Goal: Information Seeking & Learning: Learn about a topic

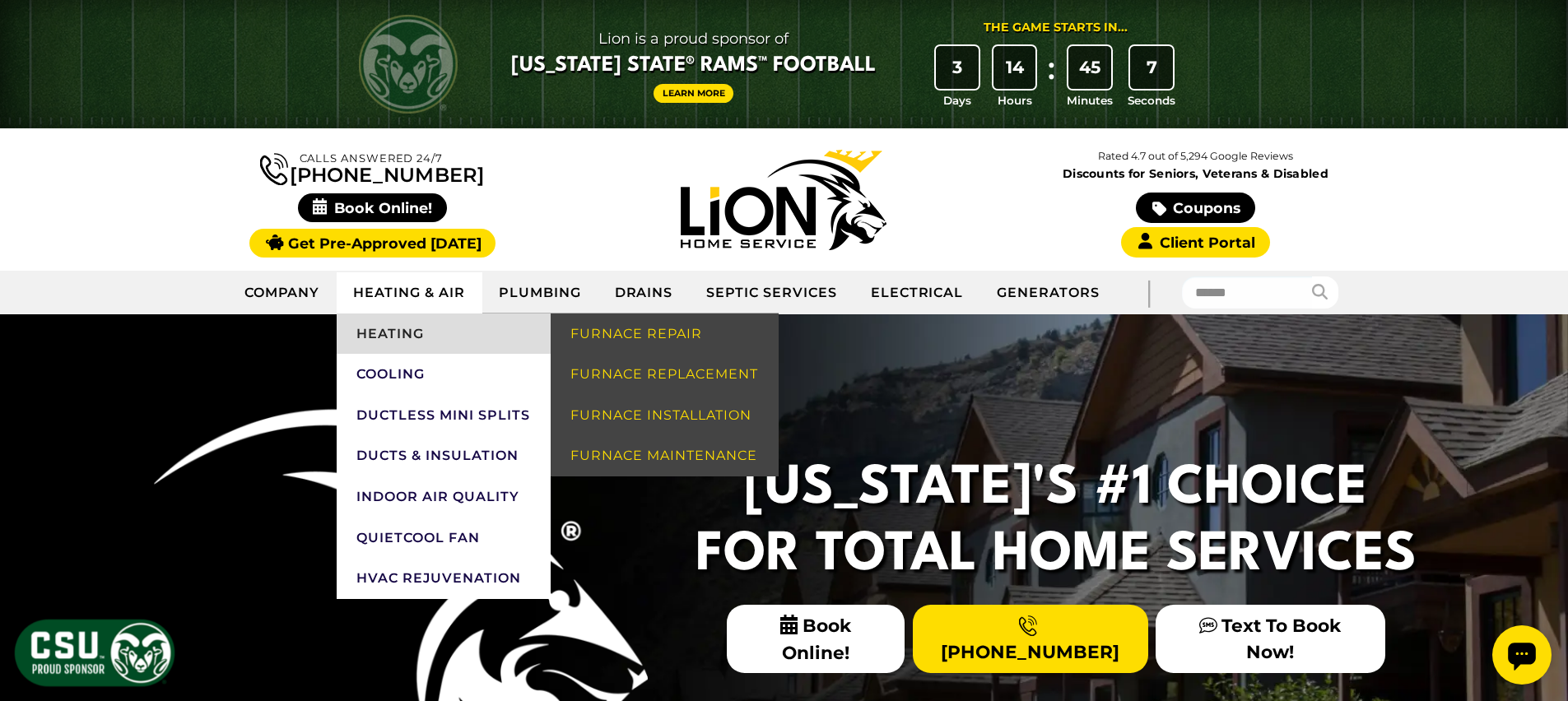
click at [398, 330] on link "Heating" at bounding box center [443, 334] width 214 height 41
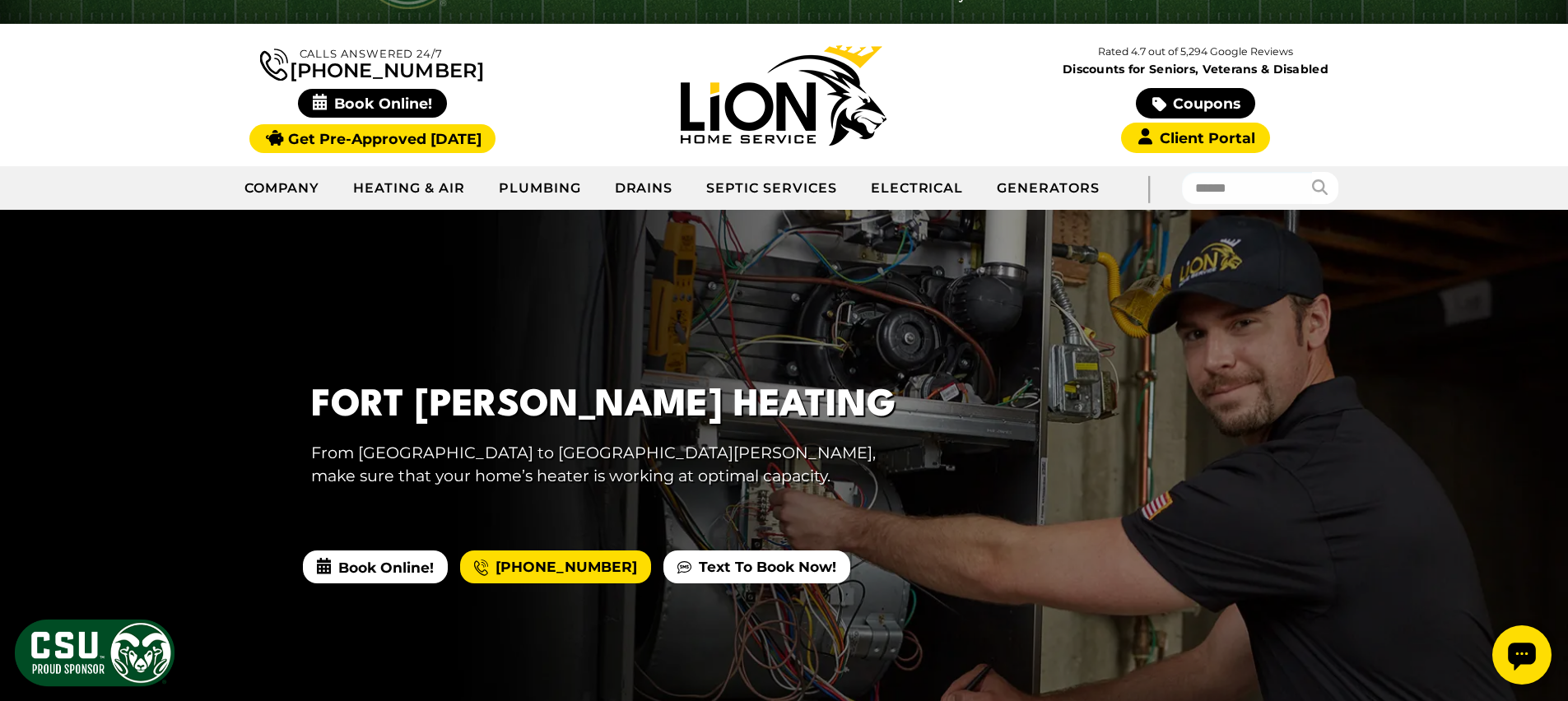
scroll to position [216, 0]
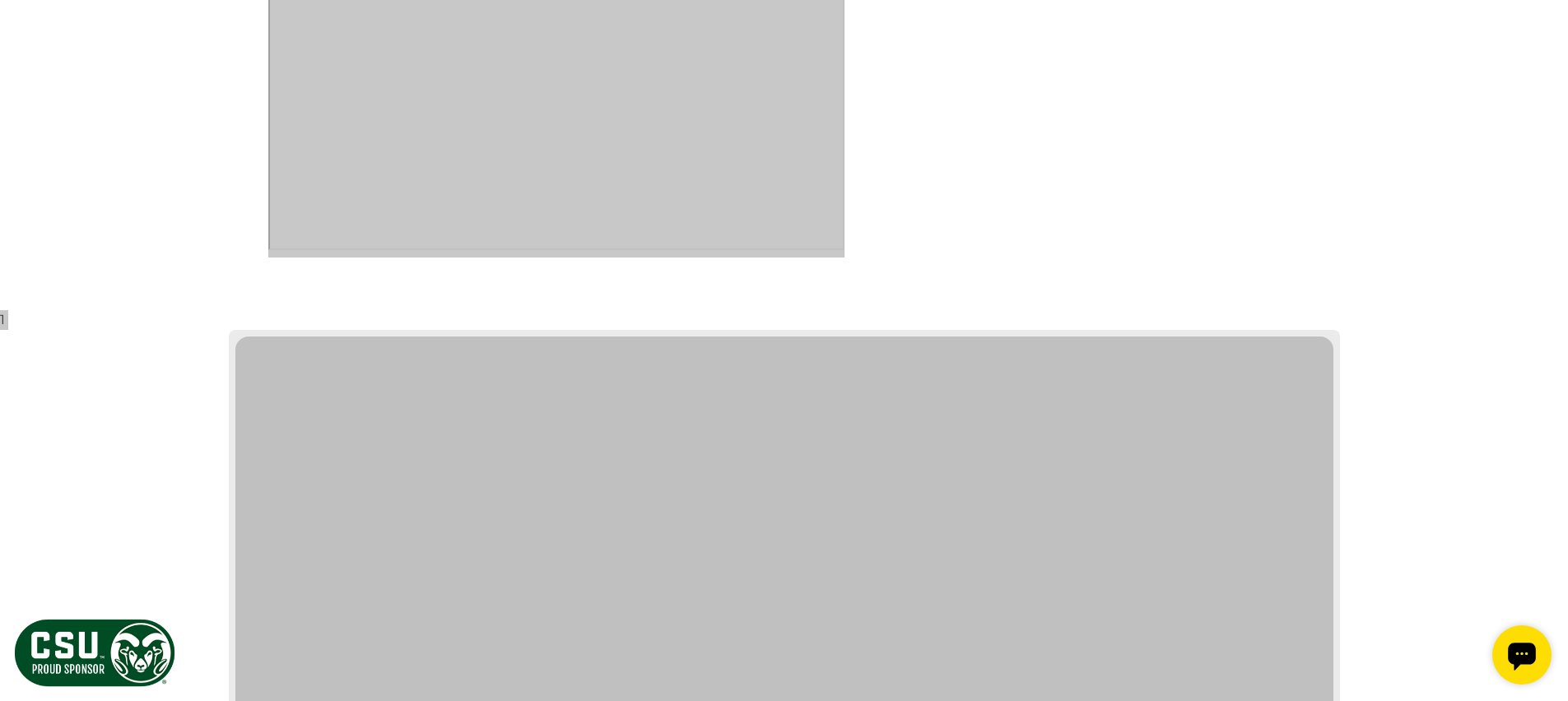
drag, startPoint x: 226, startPoint y: 189, endPoint x: 685, endPoint y: 393, distance: 502.3
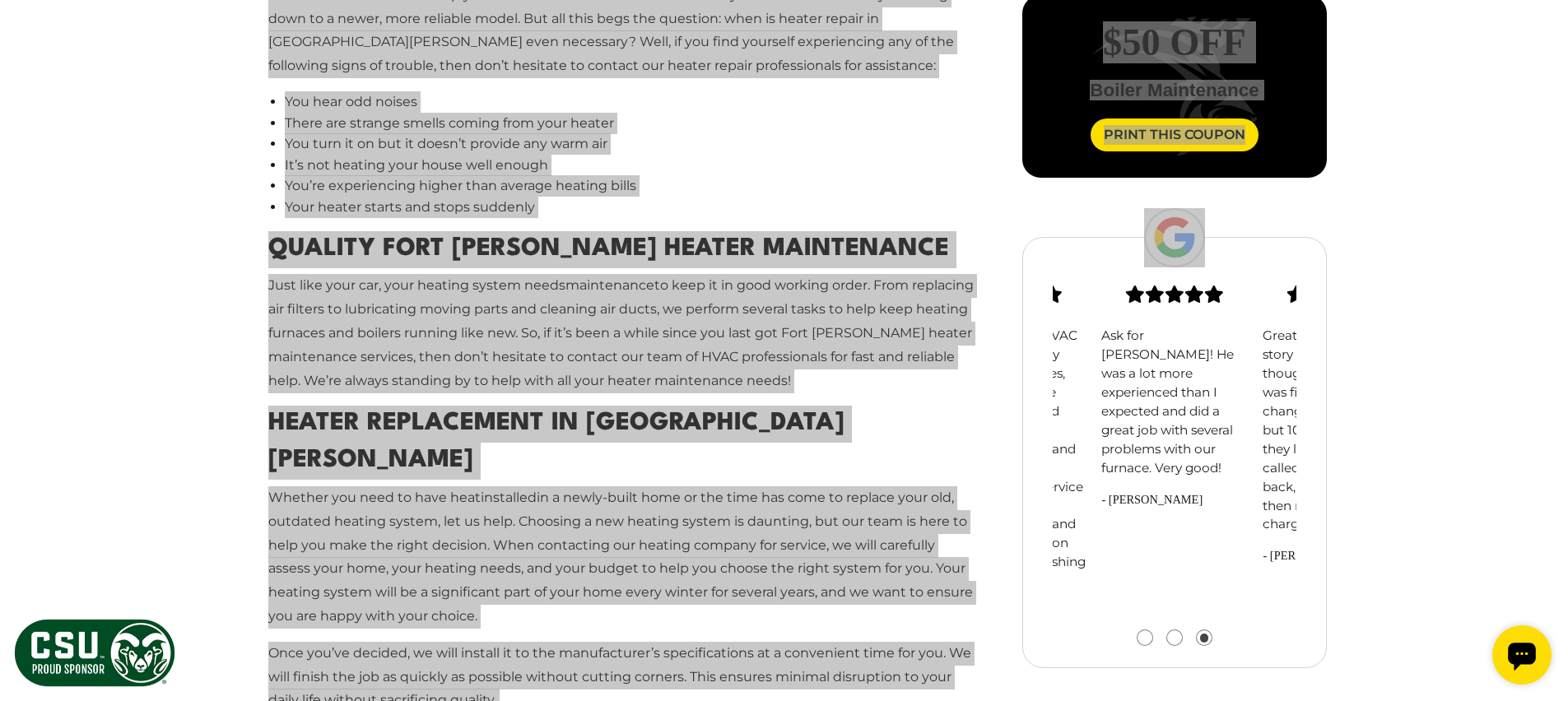
scroll to position [1269, 0]
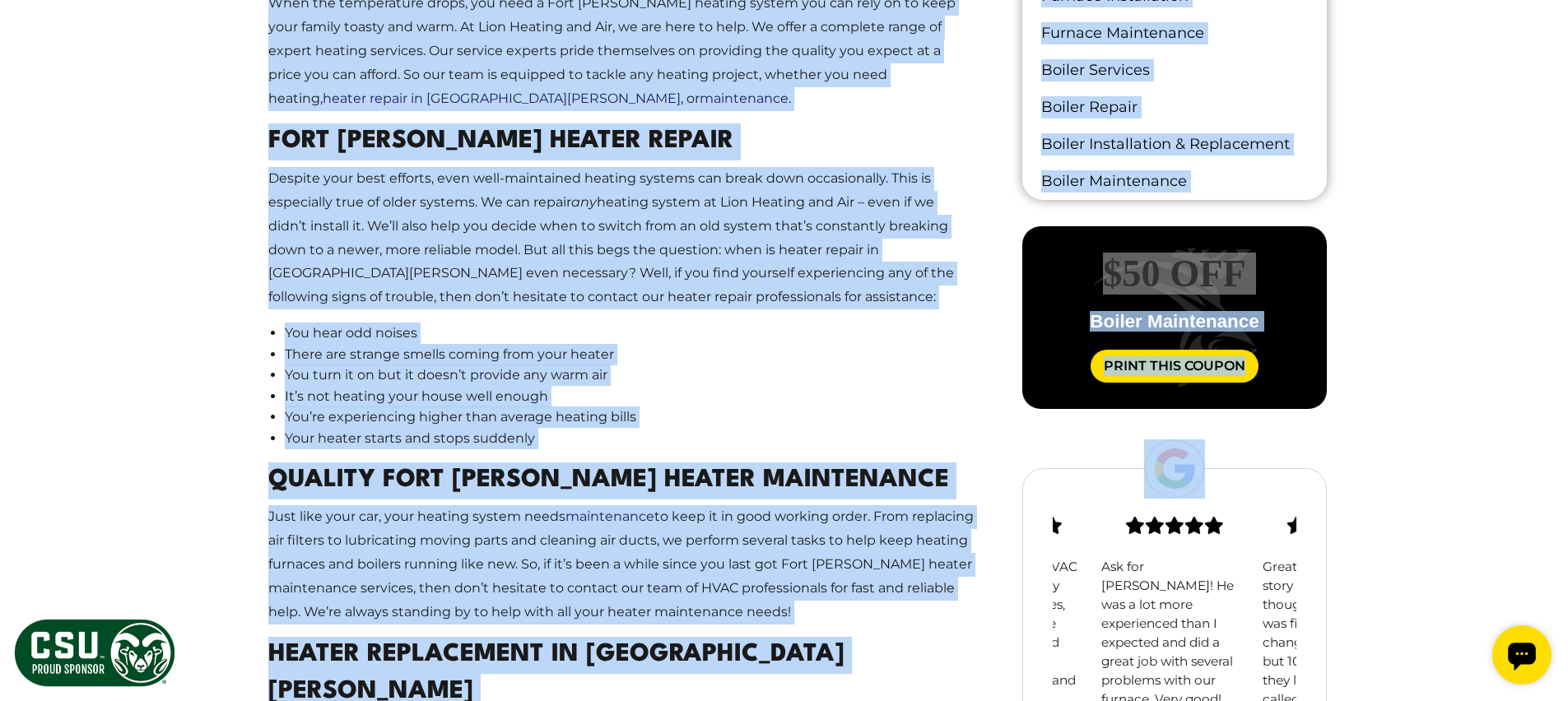
click at [733, 350] on li "There are strange smells coming from your heater" at bounding box center [630, 354] width 691 height 21
